Goal: Task Accomplishment & Management: Complete application form

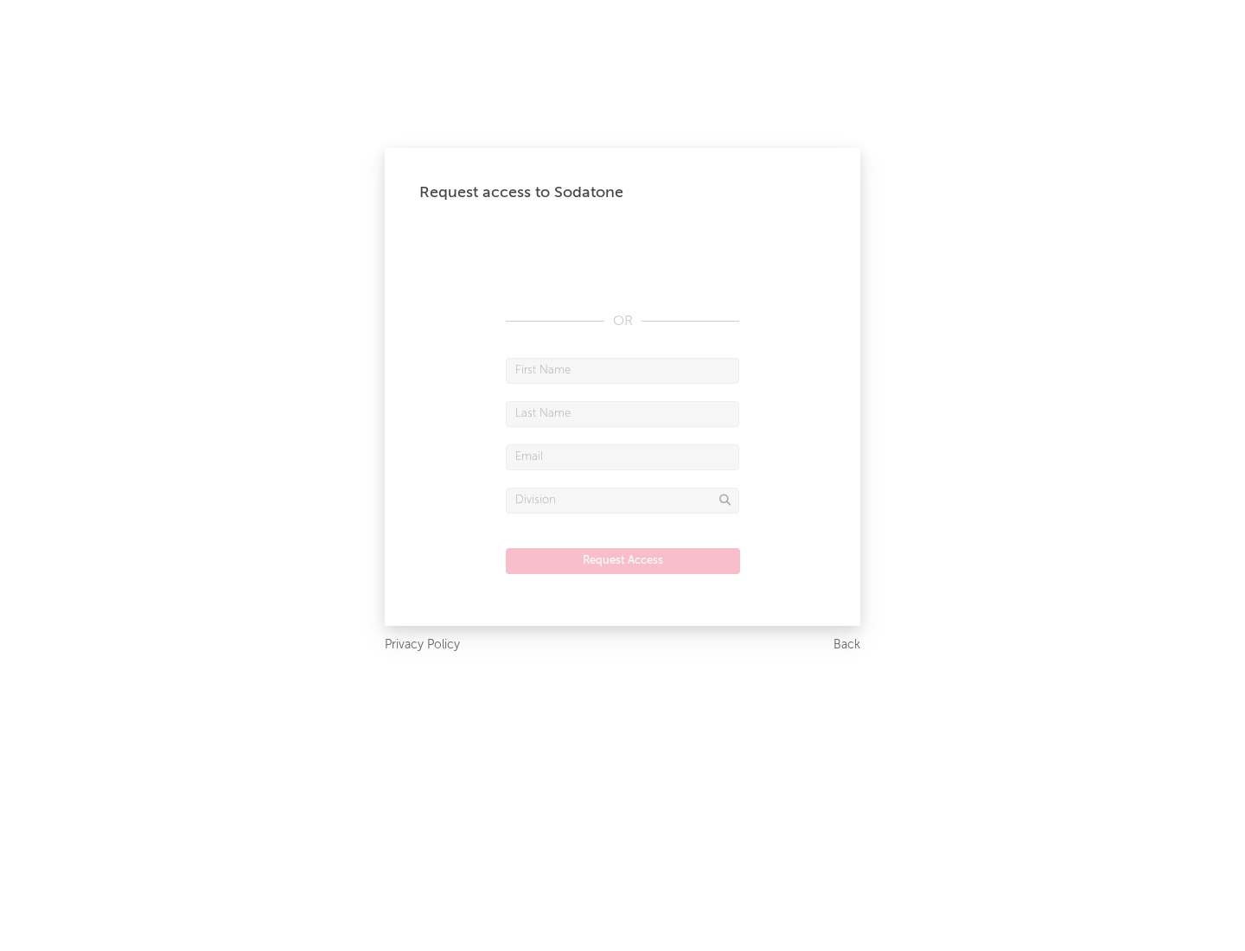
click at [622, 370] on input "text" at bounding box center [622, 371] width 233 height 26
type input "[PERSON_NAME]"
click at [622, 413] on input "text" at bounding box center [622, 414] width 233 height 26
type input "[PERSON_NAME]"
click at [622, 456] on input "text" at bounding box center [622, 457] width 233 height 26
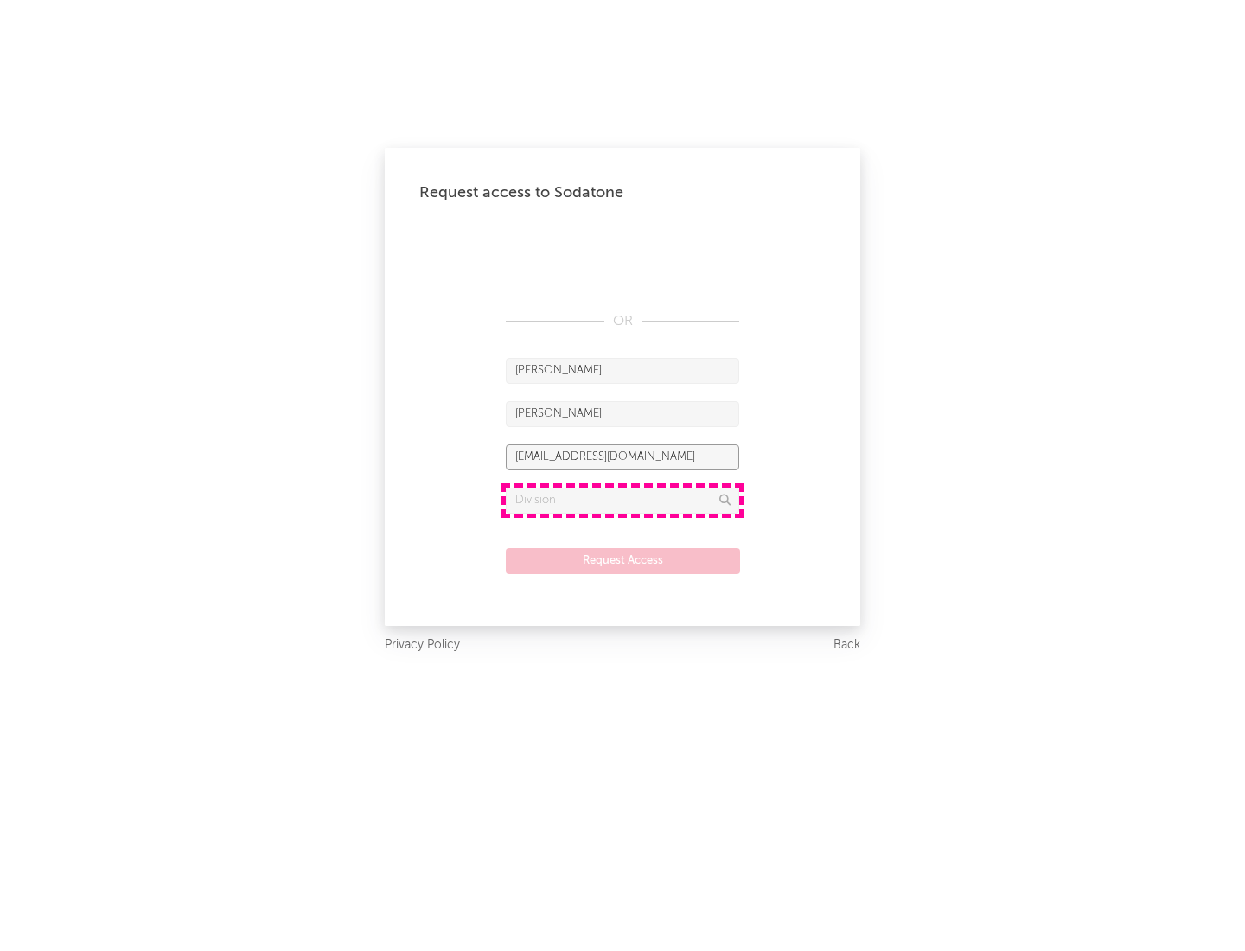
type input "[EMAIL_ADDRESS][DOMAIN_NAME]"
click at [622, 500] on input "text" at bounding box center [622, 501] width 233 height 26
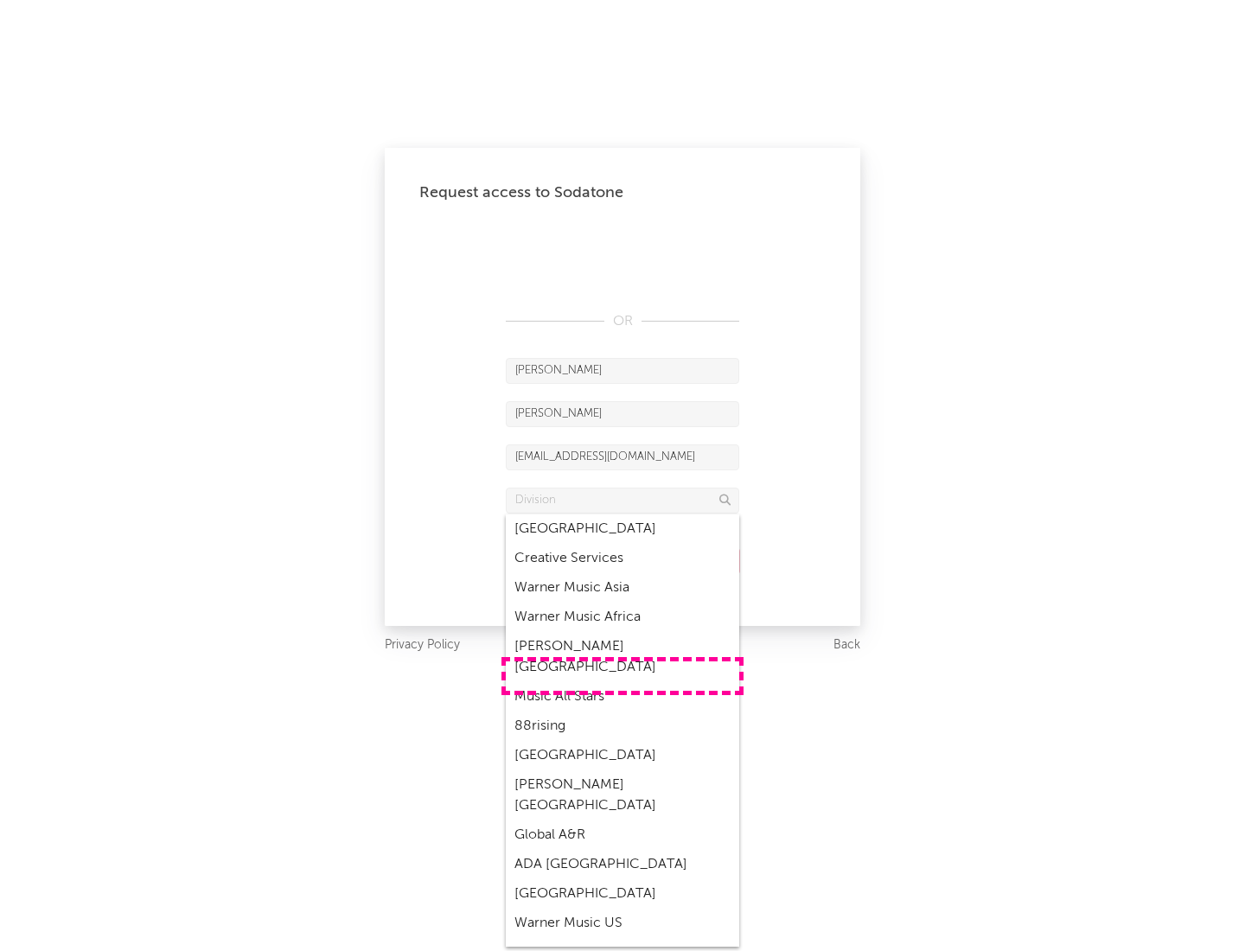
click at [622, 682] on div "Music All Stars" at bounding box center [622, 696] width 233 height 29
type input "Music All Stars"
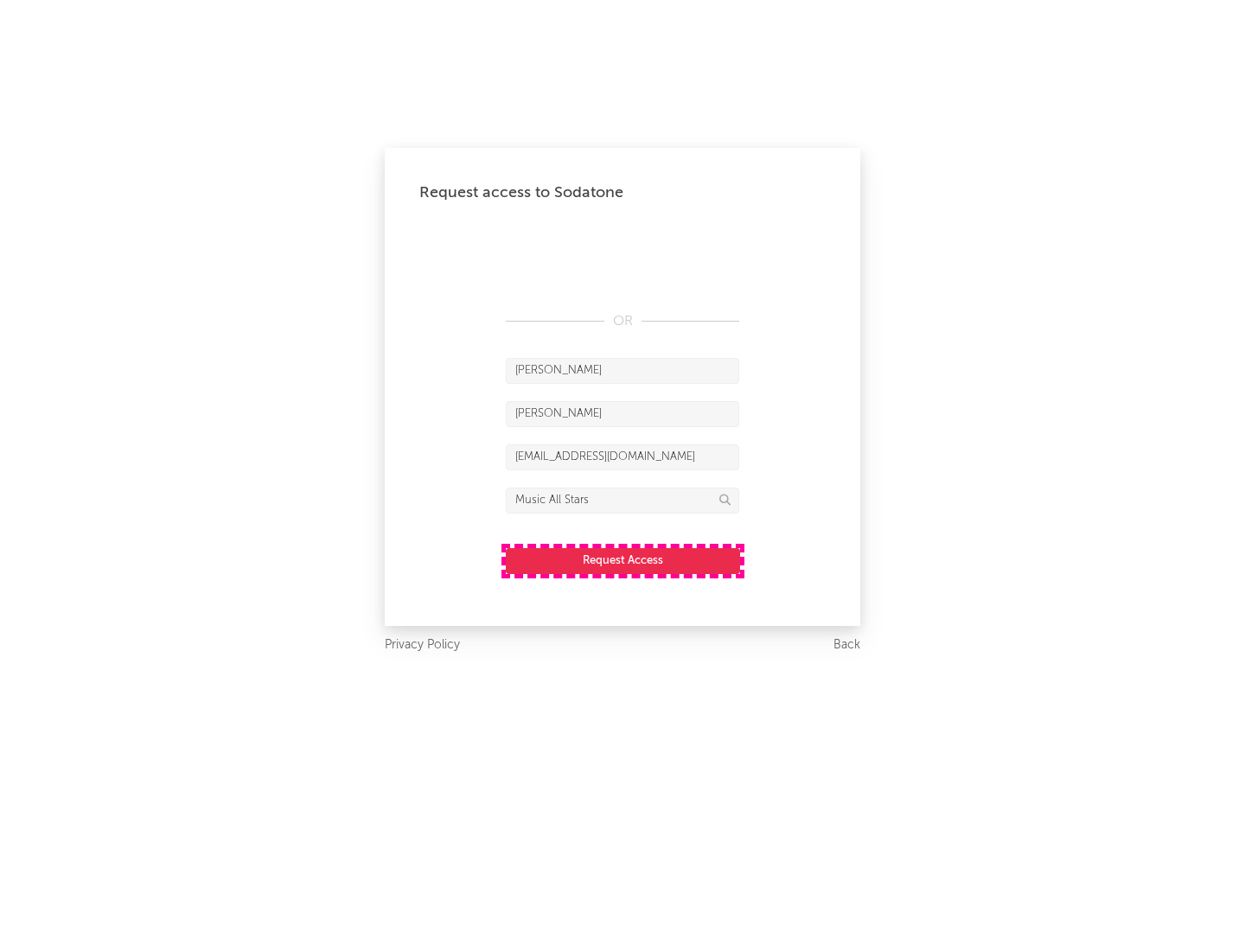
click at [622, 560] on button "Request Access" at bounding box center [623, 561] width 234 height 26
